Goal: Check status: Check status

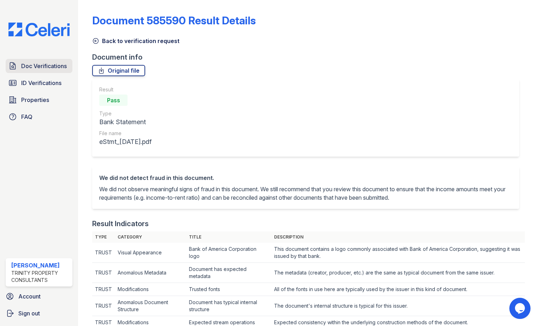
scroll to position [177, 0]
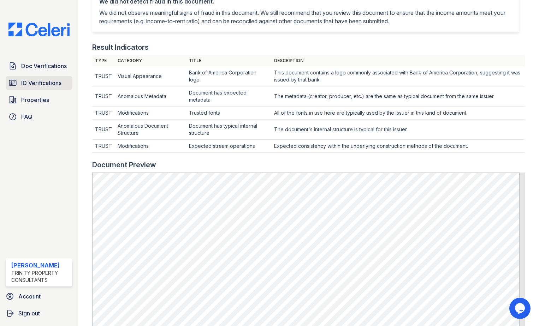
click at [42, 81] on span "ID Verifications" at bounding box center [41, 83] width 40 height 8
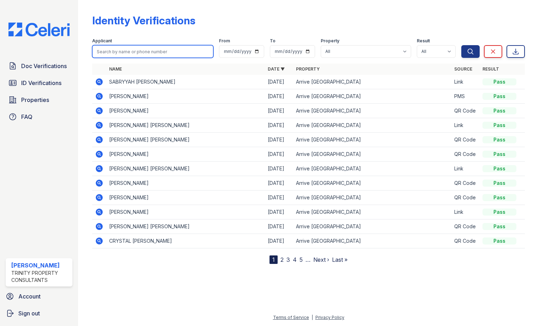
click at [165, 54] on input "search" at bounding box center [152, 51] width 121 height 13
type input "[PERSON_NAME]"
click at [461, 45] on button "Search" at bounding box center [470, 51] width 18 height 13
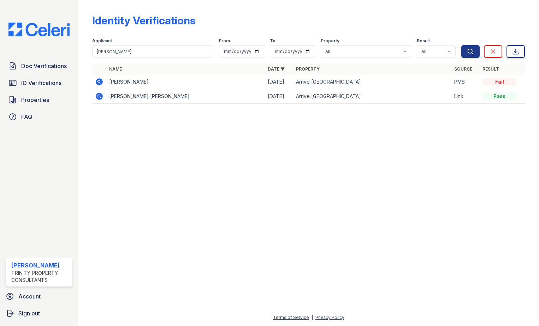
click at [100, 84] on icon at bounding box center [99, 81] width 7 height 7
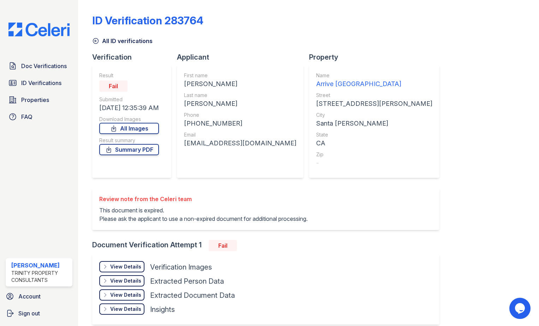
drag, startPoint x: 118, startPoint y: 90, endPoint x: 105, endPoint y: 88, distance: 13.5
click at [105, 88] on div "Fail" at bounding box center [113, 86] width 28 height 11
drag, startPoint x: 105, startPoint y: 88, endPoint x: 173, endPoint y: 48, distance: 79.3
click at [173, 48] on div "ID Verification 283764 All ID verifications Verification Result Fail Submitted …" at bounding box center [308, 169] width 433 height 332
click at [132, 131] on link "All Images" at bounding box center [129, 128] width 60 height 11
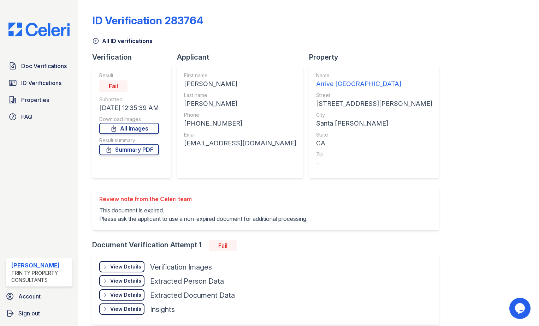
click at [219, 197] on div "Review note from the Celeri team" at bounding box center [203, 199] width 208 height 8
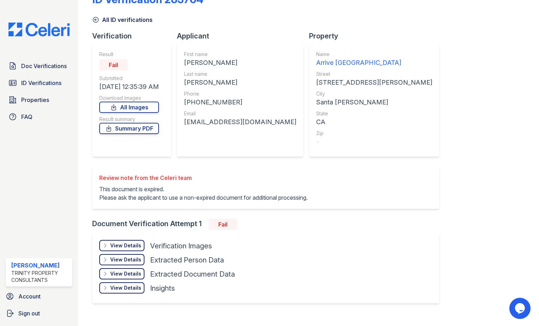
scroll to position [33, 0]
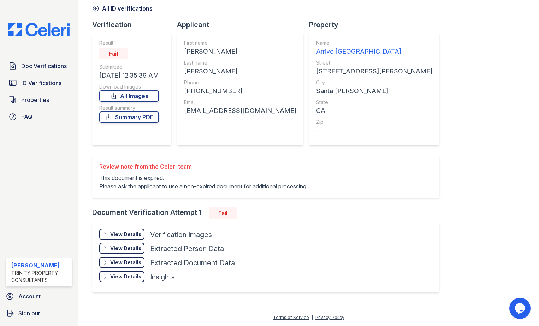
drag, startPoint x: 104, startPoint y: 53, endPoint x: 121, endPoint y: 54, distance: 17.3
click at [121, 54] on div "Fail" at bounding box center [113, 53] width 28 height 11
drag, startPoint x: 100, startPoint y: 75, endPoint x: 170, endPoint y: 74, distance: 69.6
click at [170, 74] on div "Result Fail Submitted [DATE] 12:35:39 AM Download Images All Images Result summ…" at bounding box center [131, 89] width 79 height 113
drag, startPoint x: 170, startPoint y: 74, endPoint x: 274, endPoint y: 58, distance: 106.2
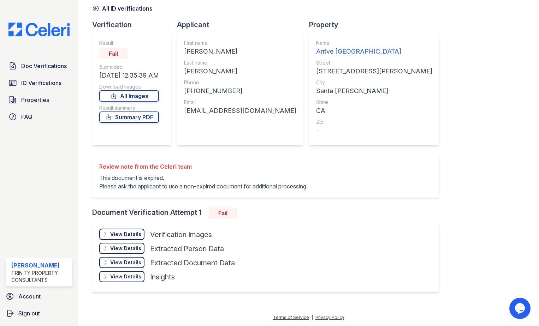
click at [274, 58] on div "First name [PERSON_NAME] Last name [PERSON_NAME] Phone [PHONE_NUMBER] Email [EM…" at bounding box center [240, 89] width 126 height 113
click at [441, 79] on div "ID Verification 283764 All ID verifications Verification Result Fail Submitted …" at bounding box center [308, 136] width 433 height 332
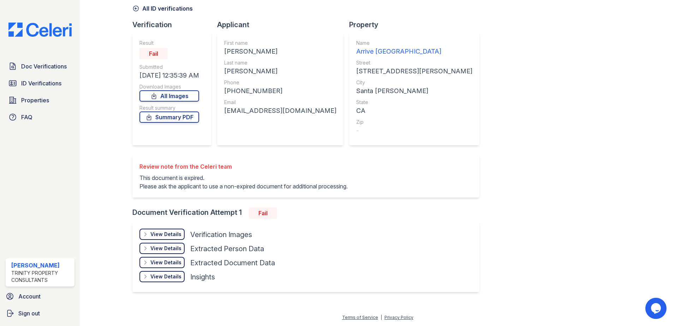
click at [470, 14] on div "ID Verification 283764 All ID verifications Verification Result Fail Submitted …" at bounding box center [377, 136] width 491 height 332
click at [170, 234] on div "View Details" at bounding box center [165, 234] width 31 height 7
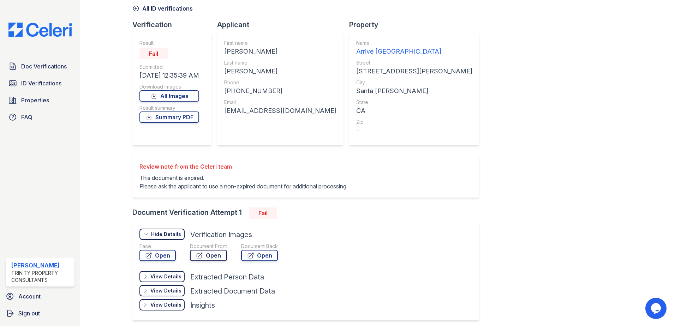
click at [209, 256] on link "Open" at bounding box center [208, 255] width 37 height 11
